Goal: Information Seeking & Learning: Learn about a topic

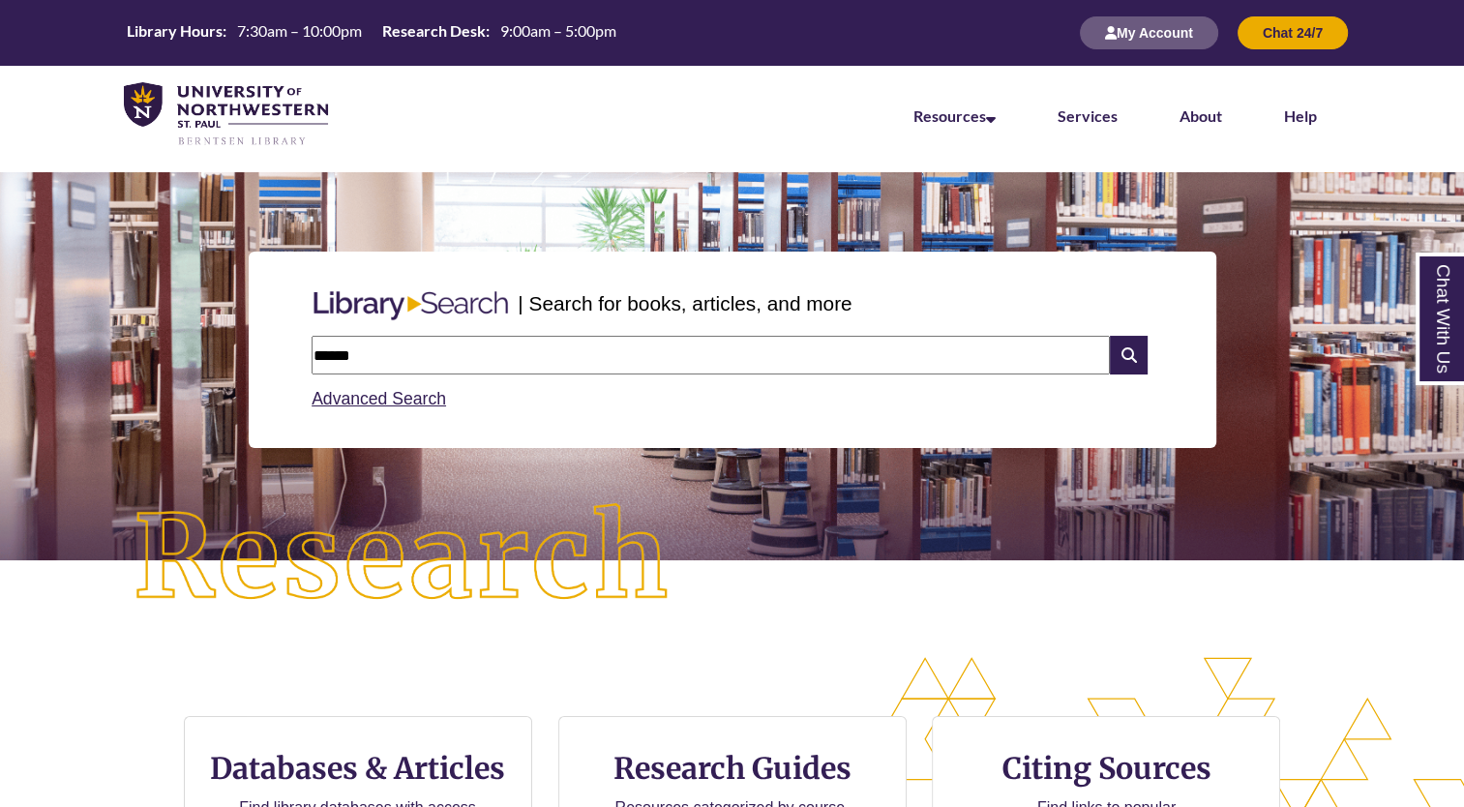
click at [426, 358] on input "******" at bounding box center [711, 355] width 799 height 39
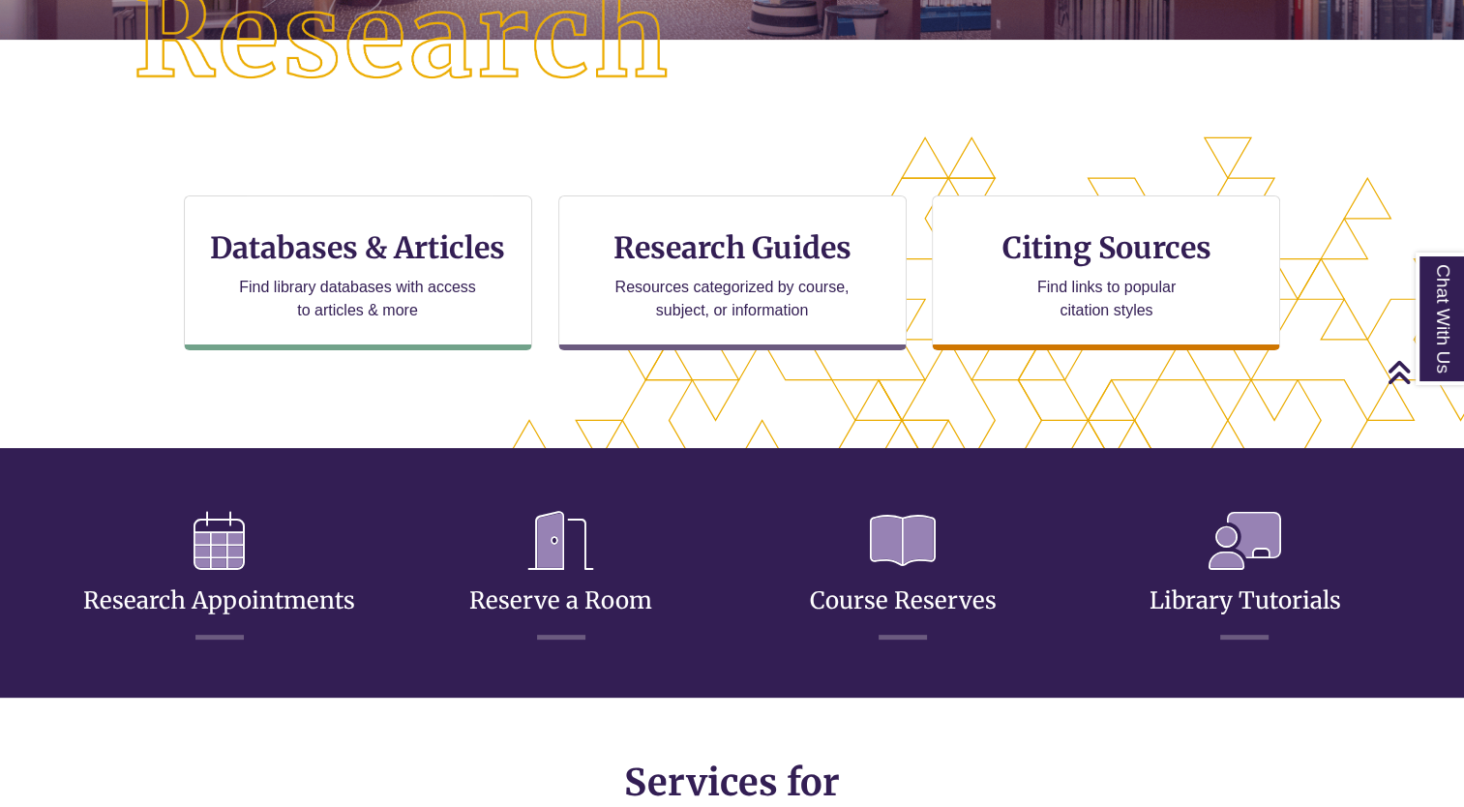
scroll to position [523, 0]
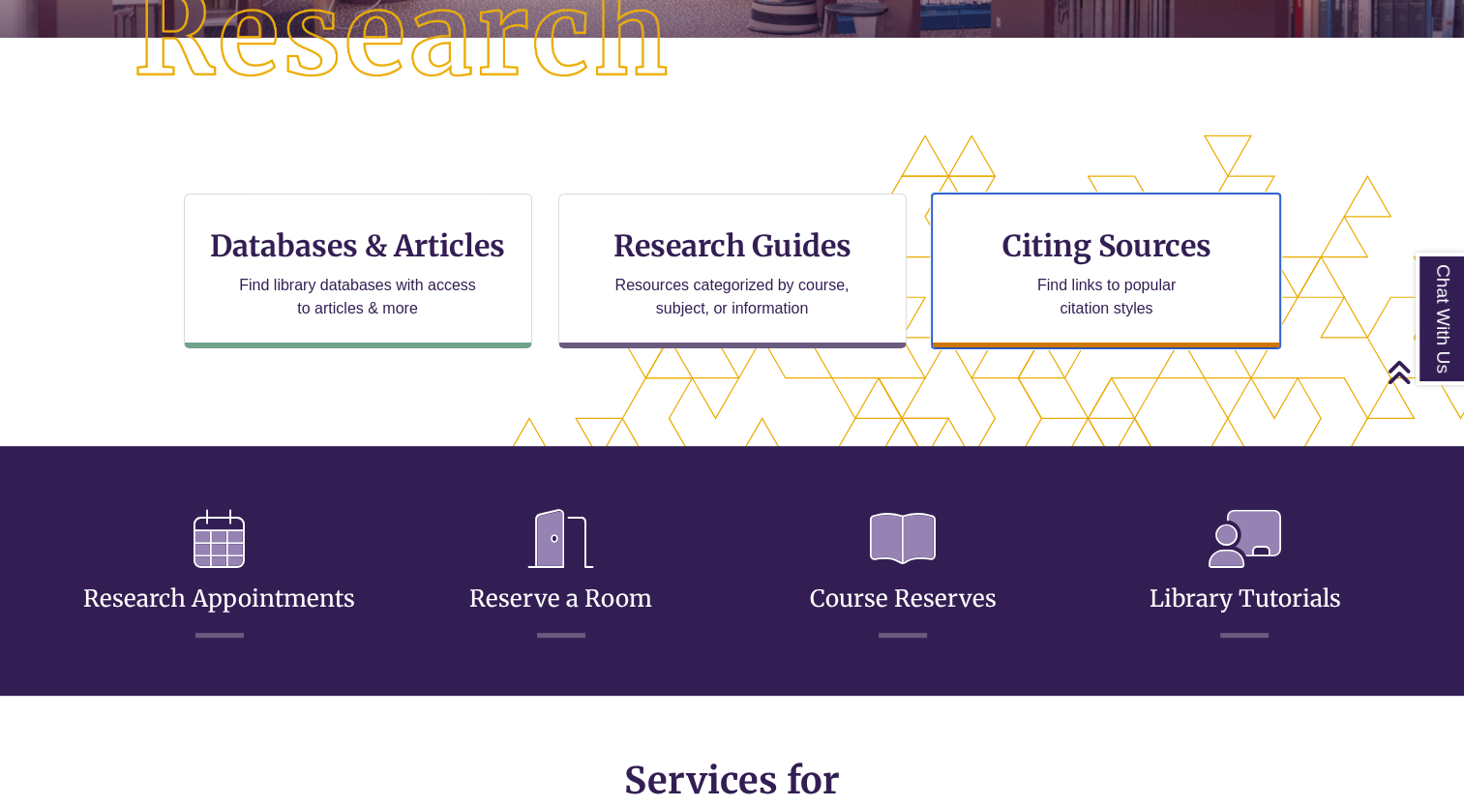
click at [1103, 254] on h3 "Citing Sources" at bounding box center [1107, 245] width 236 height 37
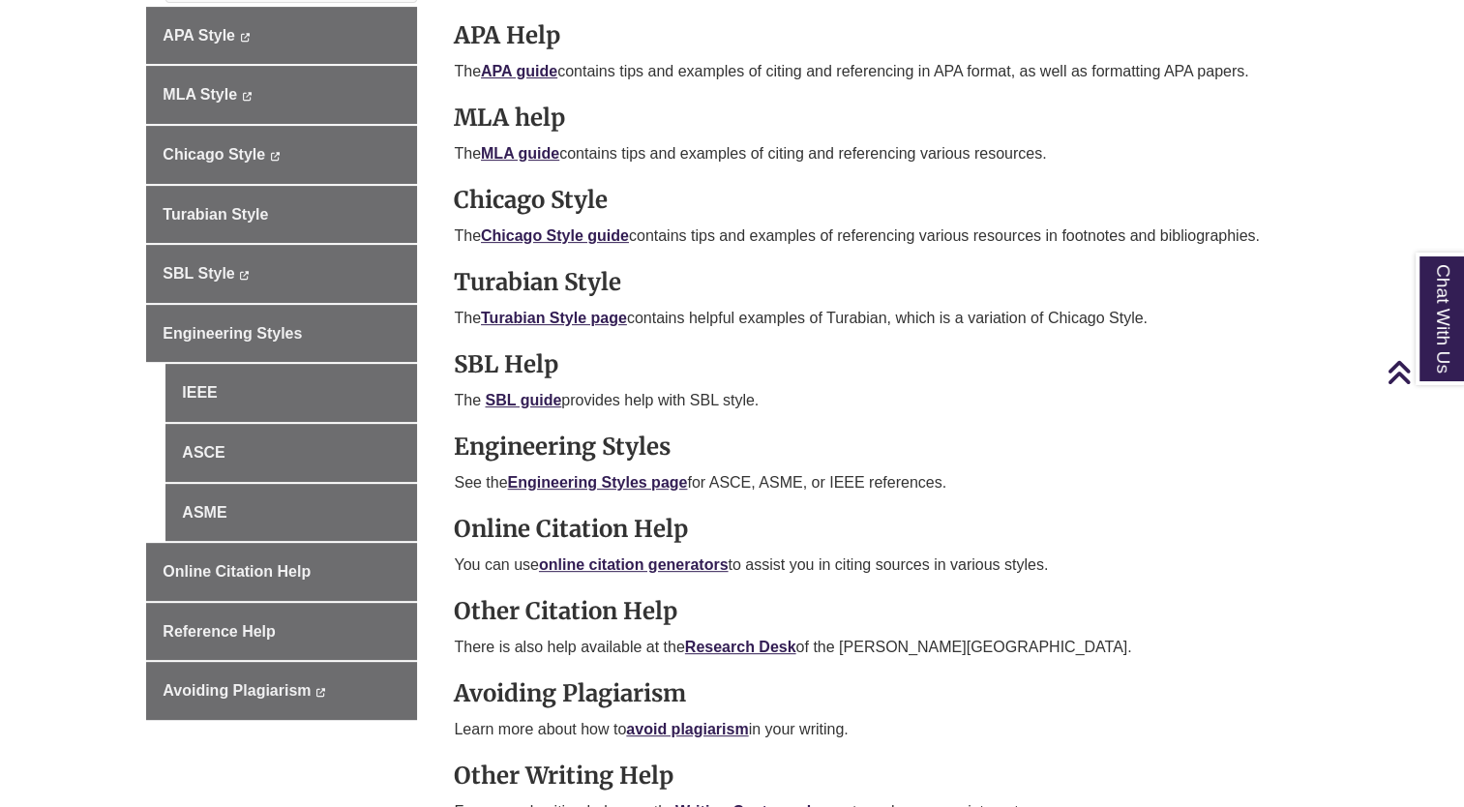
scroll to position [673, 0]
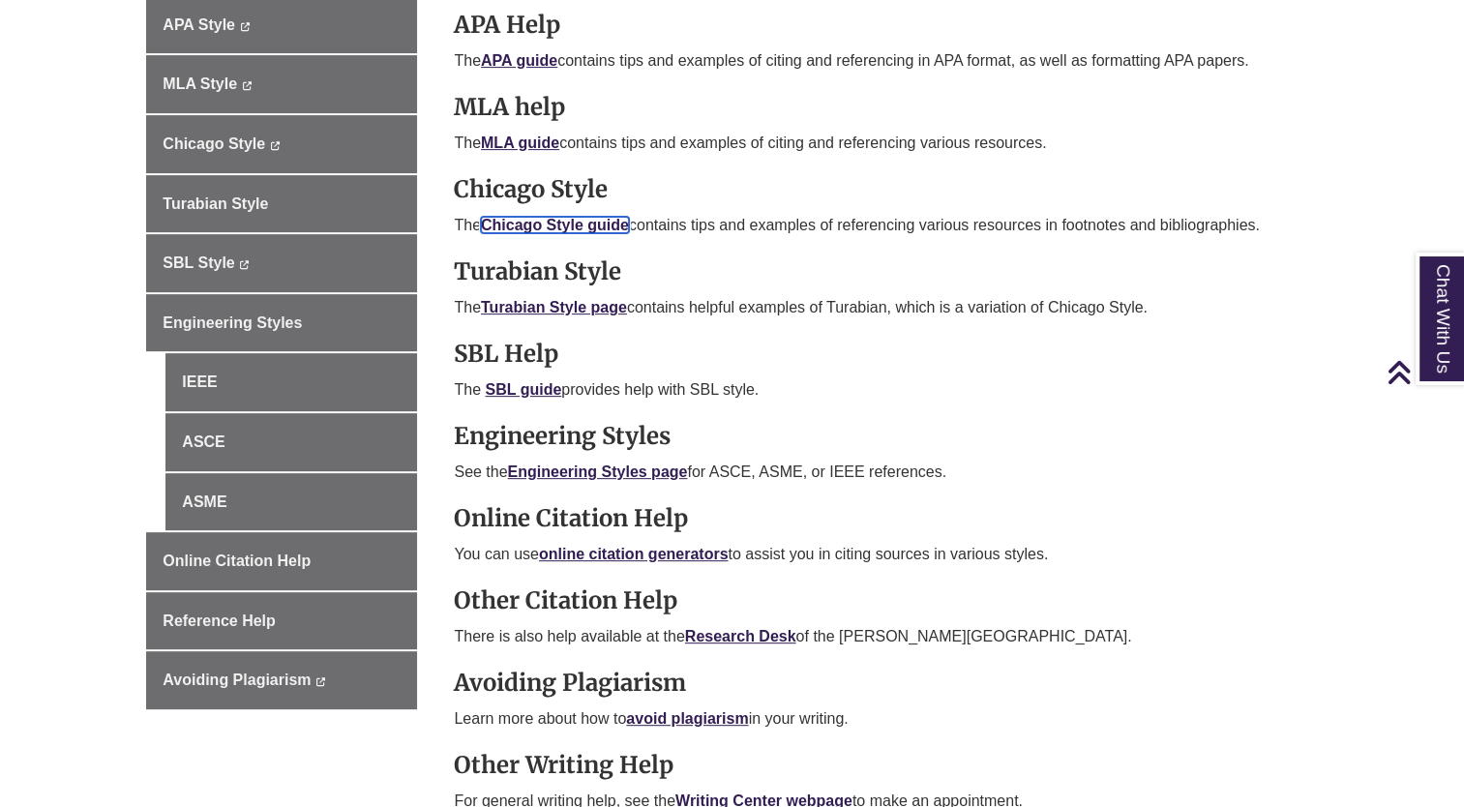
click at [550, 217] on link "Chicago Style guide" at bounding box center [555, 225] width 148 height 16
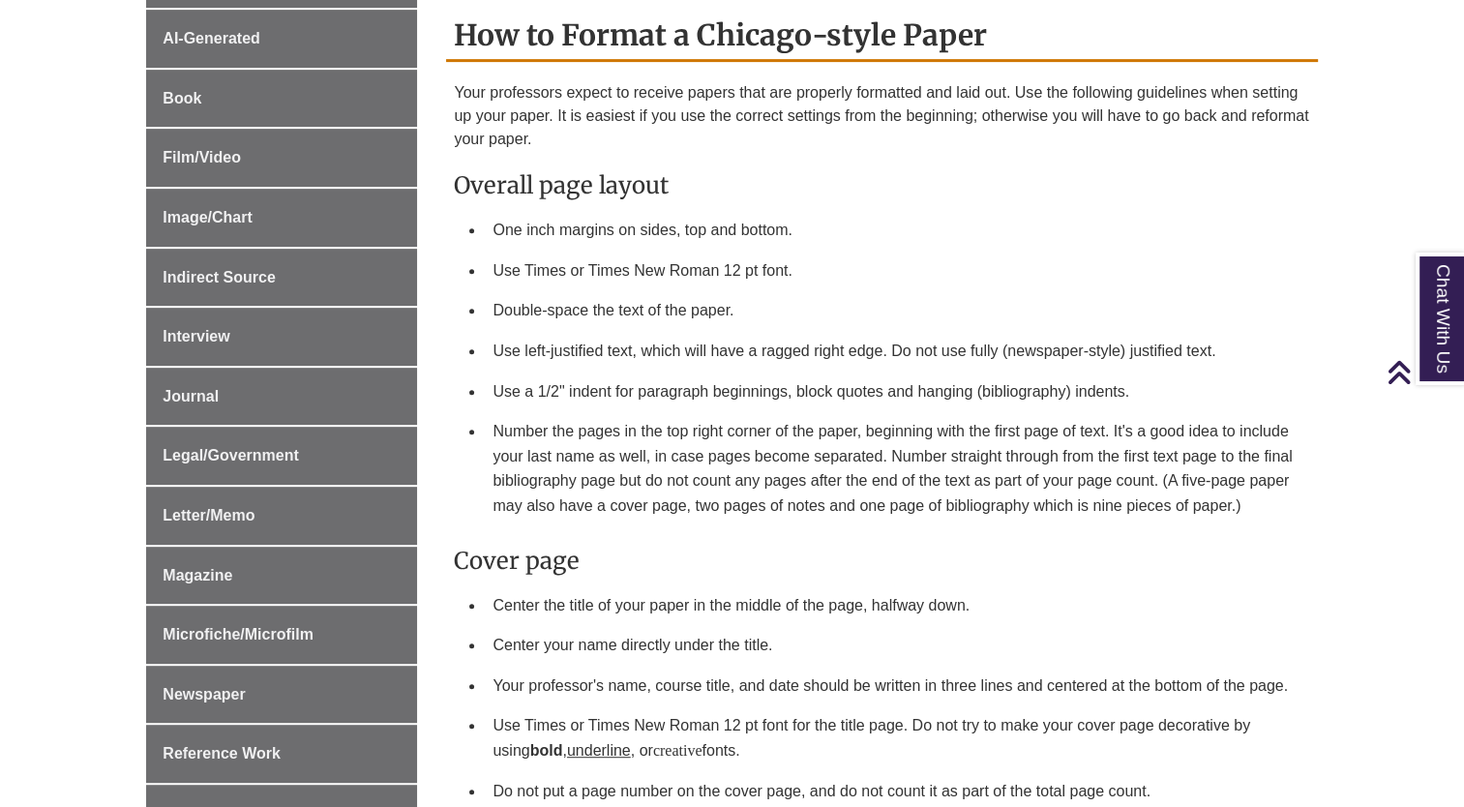
scroll to position [823, 0]
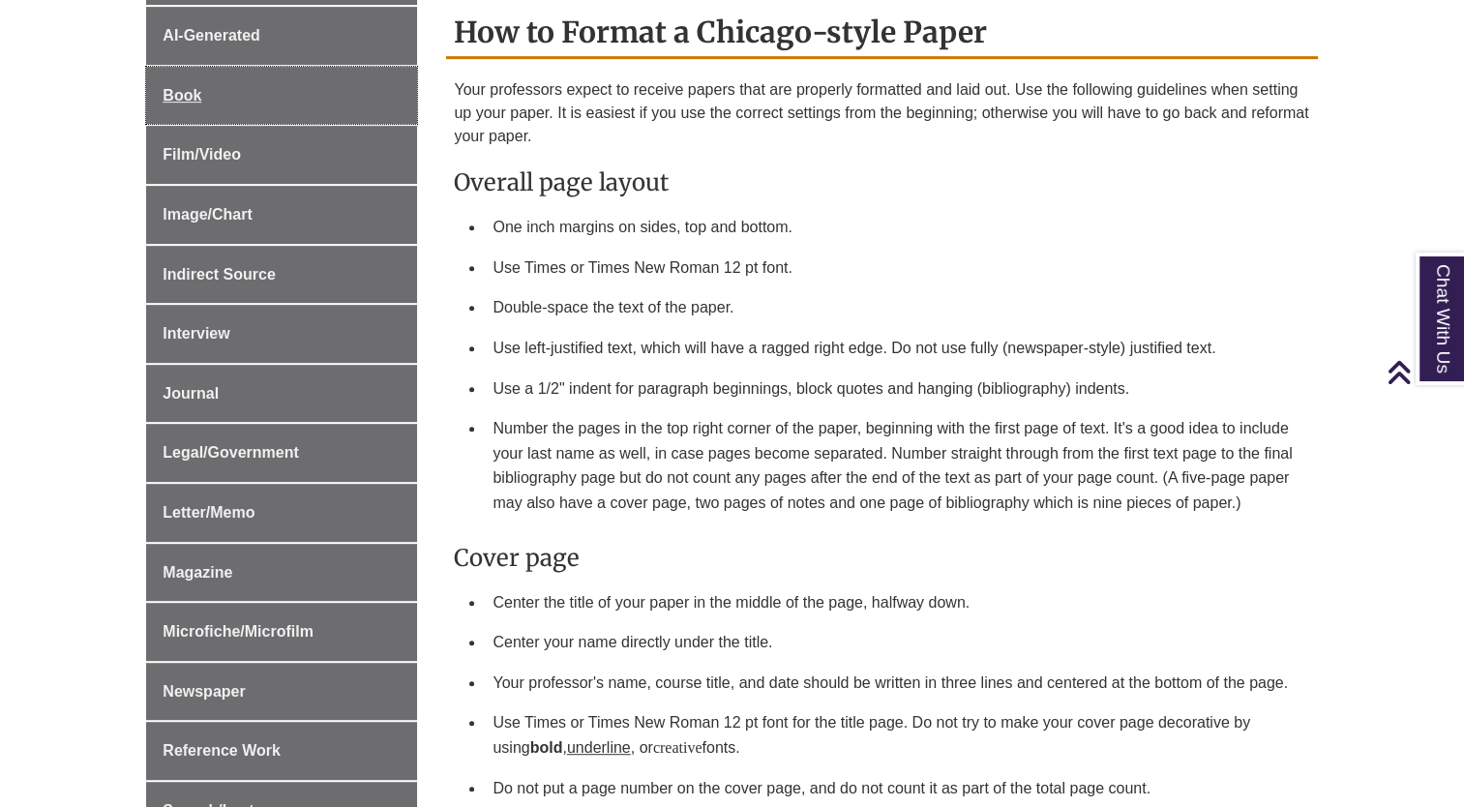
click at [189, 90] on span "Book" at bounding box center [182, 95] width 39 height 16
